Goal: Navigation & Orientation: Find specific page/section

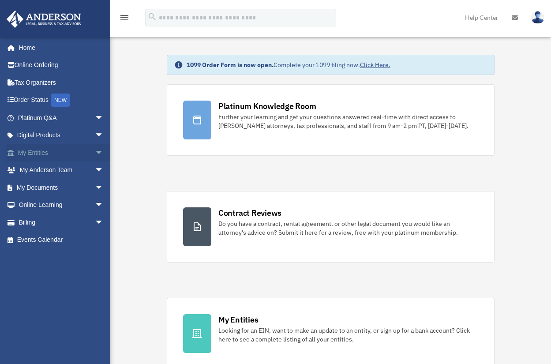
click at [95, 151] on span "arrow_drop_down" at bounding box center [104, 153] width 18 height 18
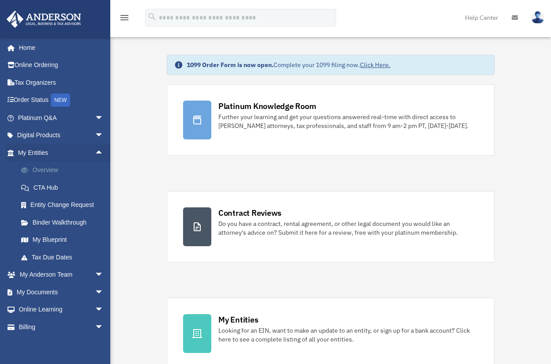
click at [51, 169] on link "Overview" at bounding box center [64, 170] width 105 height 18
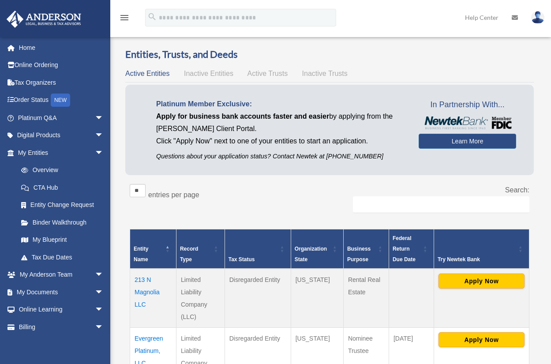
click at [143, 292] on td "213 N Magnolia LLC" at bounding box center [153, 298] width 46 height 59
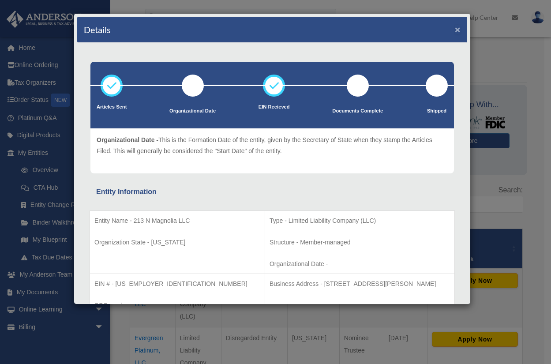
click at [455, 26] on button "×" at bounding box center [458, 29] width 6 height 9
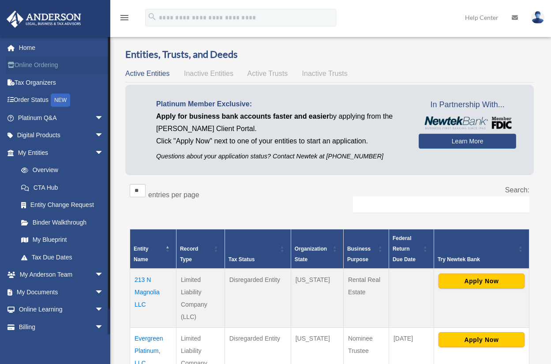
click at [34, 64] on link "Online Ordering" at bounding box center [61, 65] width 111 height 18
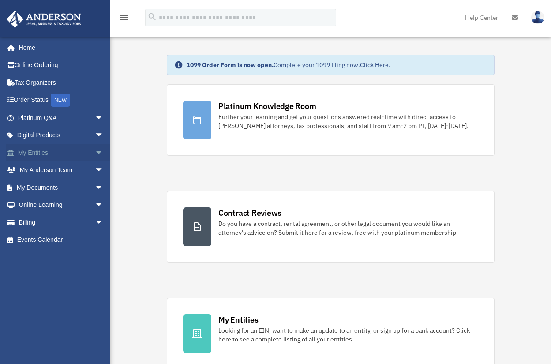
click at [95, 150] on span "arrow_drop_down" at bounding box center [104, 153] width 18 height 18
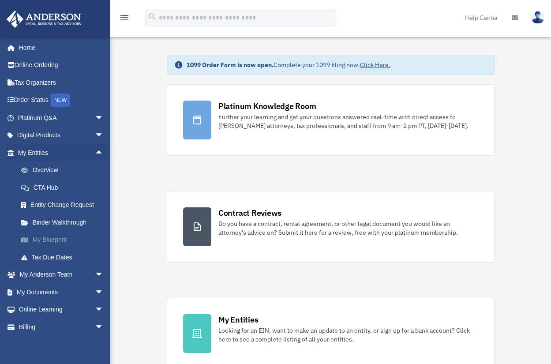
click at [58, 237] on link "My Blueprint" at bounding box center [64, 240] width 105 height 18
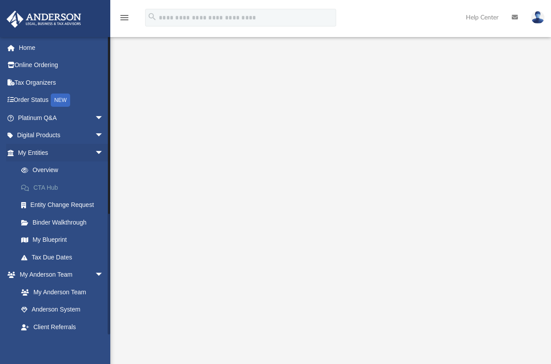
click at [45, 188] on link "CTA Hub" at bounding box center [64, 188] width 105 height 18
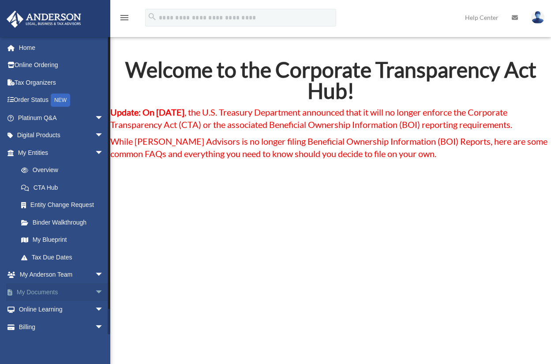
click at [60, 293] on link "My Documents arrow_drop_down" at bounding box center [61, 292] width 111 height 18
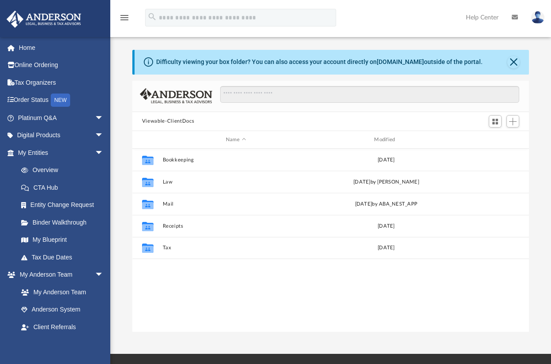
scroll to position [194, 390]
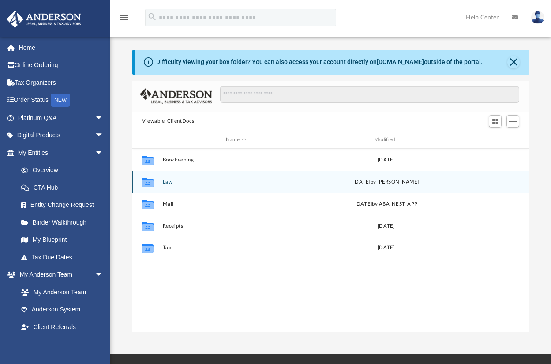
click at [149, 182] on icon "grid" at bounding box center [147, 182] width 11 height 9
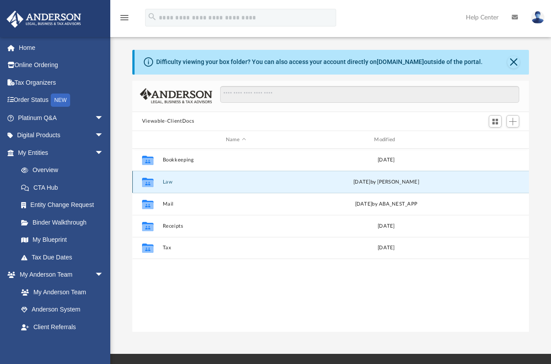
click at [238, 187] on div "Collaborated Folder Law [DATE] by [PERSON_NAME]" at bounding box center [330, 182] width 397 height 22
click at [146, 181] on icon "grid" at bounding box center [147, 183] width 11 height 7
click at [355, 184] on div "Mon Oct 6 2025 by Tomas Diaz-Marin" at bounding box center [386, 182] width 146 height 8
click at [231, 180] on button "Law" at bounding box center [235, 182] width 146 height 6
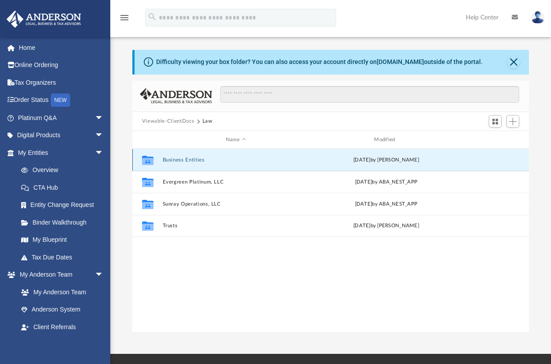
click at [245, 157] on button "Business Entities" at bounding box center [235, 160] width 146 height 6
click at [238, 159] on button "213 N Magnolia LLC" at bounding box center [235, 160] width 146 height 6
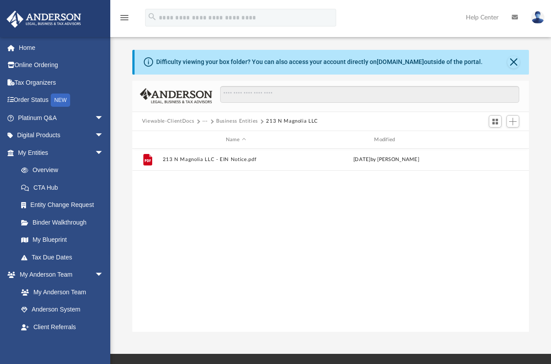
click at [538, 15] on img at bounding box center [537, 17] width 13 height 13
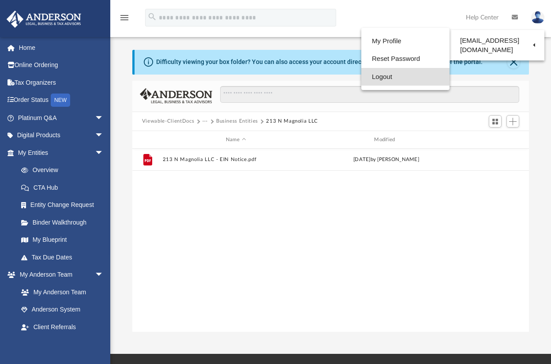
click at [386, 76] on link "Logout" at bounding box center [405, 77] width 88 height 18
